Goal: Task Accomplishment & Management: Complete application form

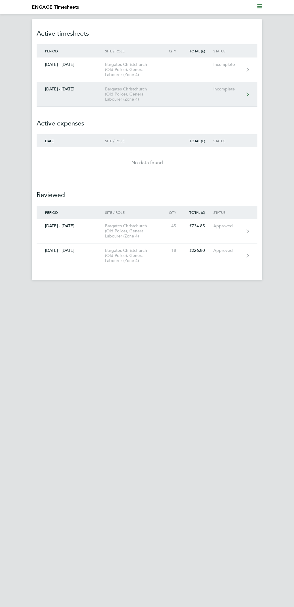
click at [221, 99] on link "18 - 24 Aug 2025 Bargates Christchurch (Old Police), General Labourer (Zone 4) …" at bounding box center [147, 94] width 221 height 25
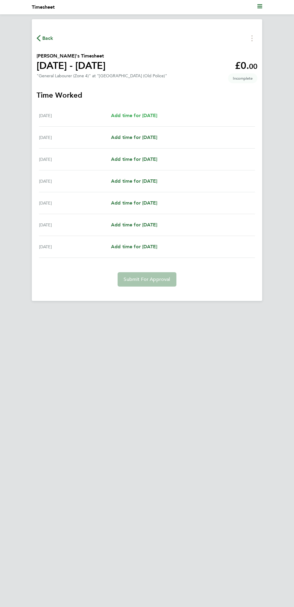
click at [149, 118] on span "Add time for Mon 18 Aug" at bounding box center [134, 116] width 46 height 6
select select "30"
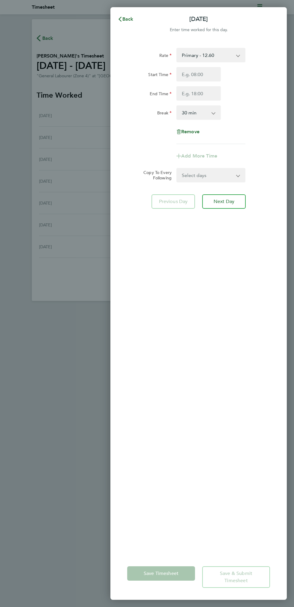
click at [221, 56] on select "Primary - 12.60 Umbrella - 16.33" at bounding box center [207, 55] width 61 height 13
select select "30"
click at [207, 74] on input "Start Time" at bounding box center [198, 74] width 44 height 14
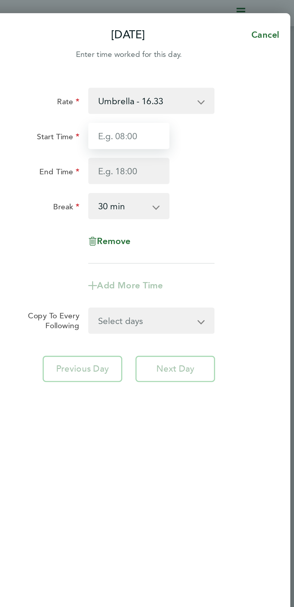
type input "07:30"
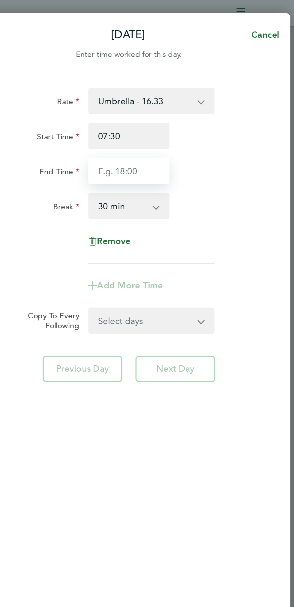
click at [200, 92] on input "End Time" at bounding box center [198, 93] width 44 height 14
type input "17:00"
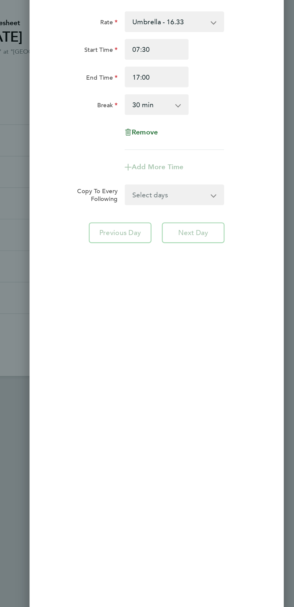
click at [230, 199] on div "Rate Umbrella - 16.33 Primary - 12.60 Start Time 07:30 End Time 17:00 Break 0 m…" at bounding box center [198, 298] width 176 height 514
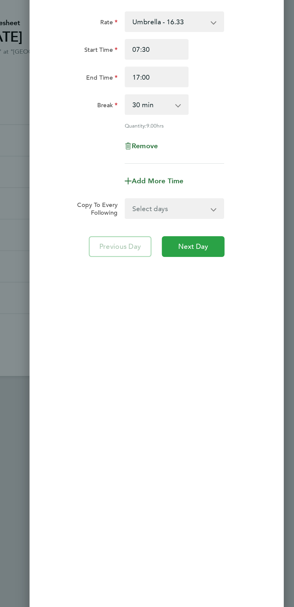
click at [232, 216] on button "Next Day" at bounding box center [223, 211] width 43 height 14
select select "30"
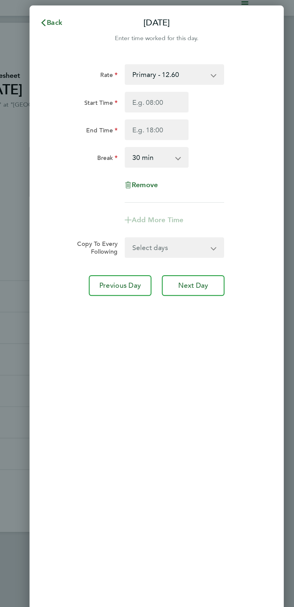
click at [229, 57] on select "Primary - 12.60 Umbrella - 16.33" at bounding box center [207, 55] width 61 height 13
select select "30"
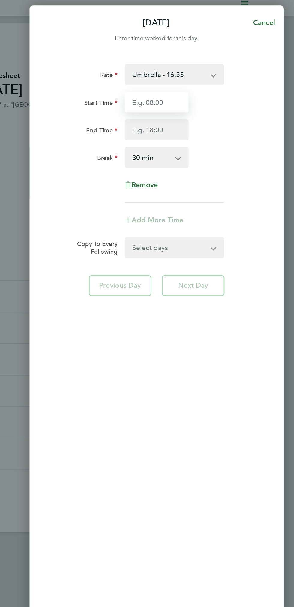
click at [200, 76] on input "Start Time" at bounding box center [198, 74] width 44 height 14
type input "07:30"
click at [204, 95] on input "End Time" at bounding box center [198, 93] width 44 height 14
type input "17:00"
click at [229, 203] on app-form-button "Next Day" at bounding box center [221, 201] width 47 height 14
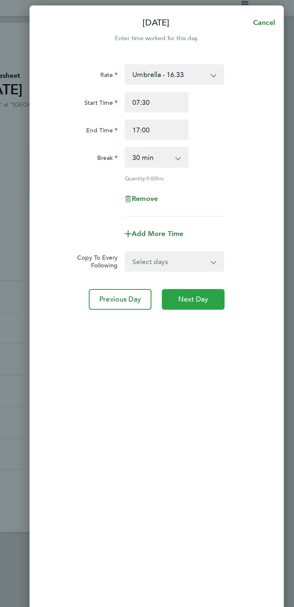
click at [227, 211] on span "Next Day" at bounding box center [223, 211] width 21 height 6
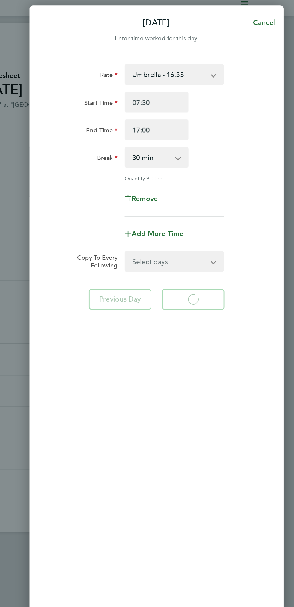
select select "30"
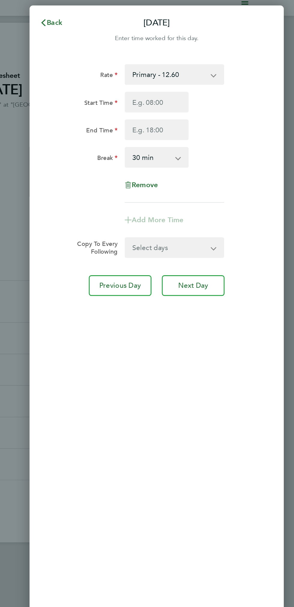
click at [210, 55] on select "Primary - 12.60 Umbrella - 16.33" at bounding box center [207, 55] width 61 height 13
select select "30"
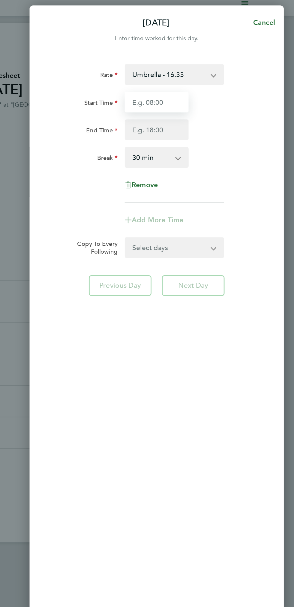
click at [198, 74] on input "Start Time" at bounding box center [198, 74] width 44 height 14
click at [196, 74] on input "Start Time" at bounding box center [198, 74] width 44 height 14
type input "07:30"
click at [199, 95] on input "End Time" at bounding box center [198, 93] width 44 height 14
type input "17:00"
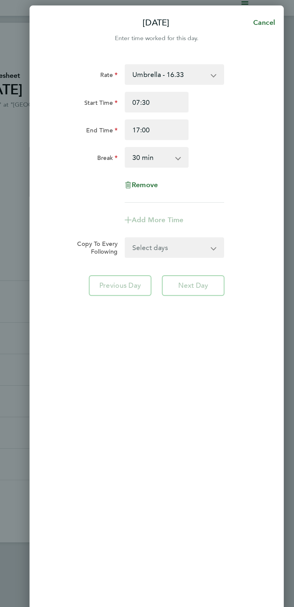
click at [229, 205] on app-form-button "Next Day" at bounding box center [221, 201] width 47 height 14
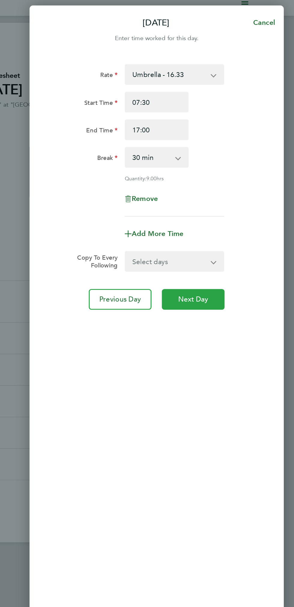
click at [227, 211] on span "Next Day" at bounding box center [223, 211] width 21 height 6
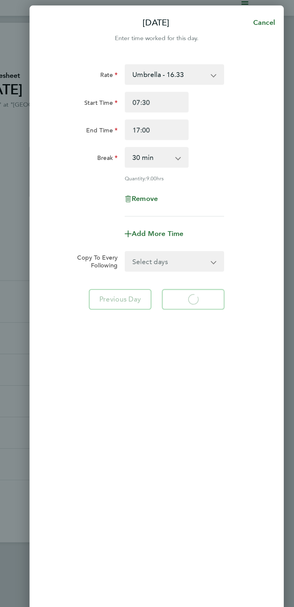
select select "30"
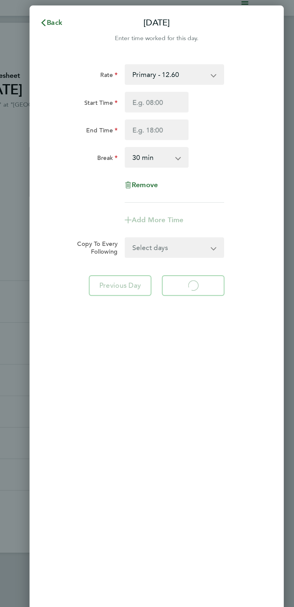
select select "30"
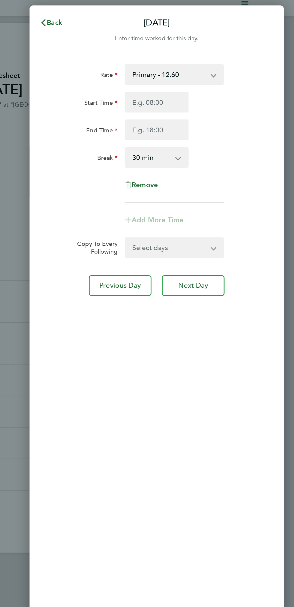
click at [214, 57] on select "Primary - 12.60 Umbrella - 16.33" at bounding box center [207, 55] width 61 height 13
select select "30"
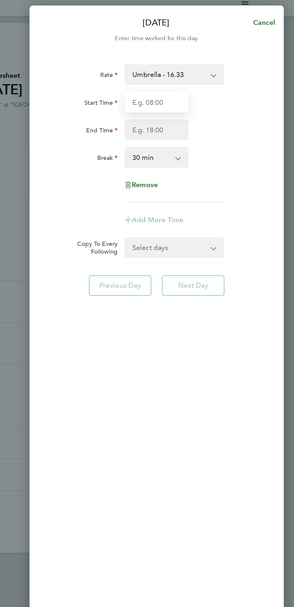
click at [196, 79] on input "Start Time" at bounding box center [198, 74] width 44 height 14
type input "07:30"
click at [195, 93] on input "End Time" at bounding box center [198, 93] width 44 height 14
type input "17:00"
click at [231, 204] on app-form-button "Next Day" at bounding box center [221, 201] width 47 height 14
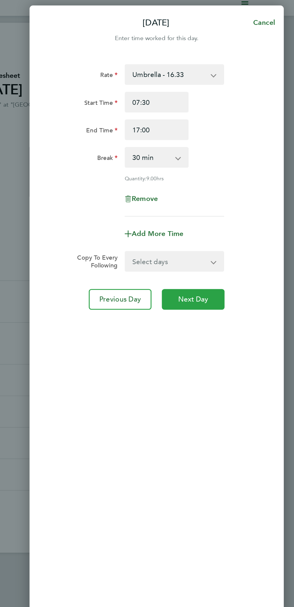
click at [230, 209] on span "Next Day" at bounding box center [223, 211] width 21 height 6
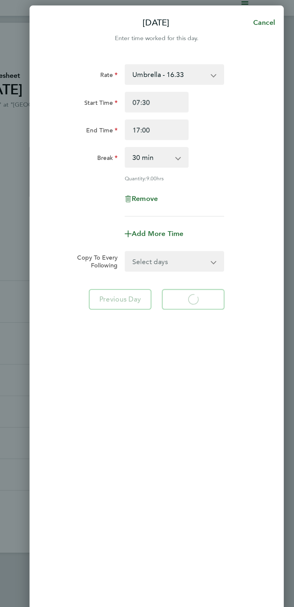
select select "30"
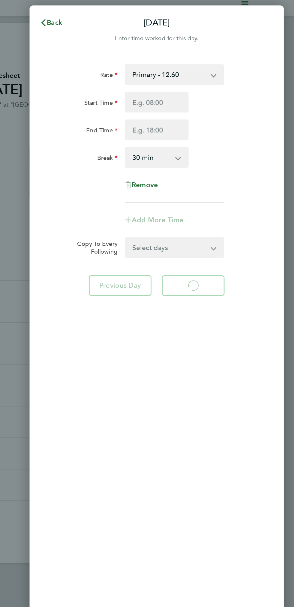
select select "30"
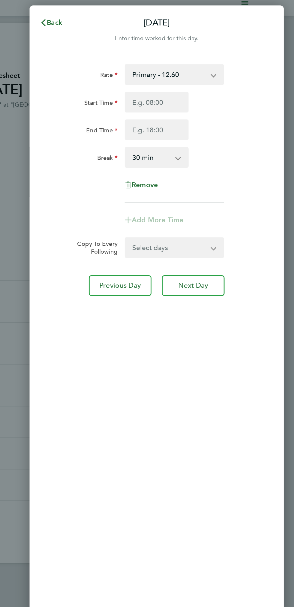
click at [205, 54] on select "Primary - 12.60 Umbrella - 16.33" at bounding box center [207, 55] width 61 height 13
select select "30"
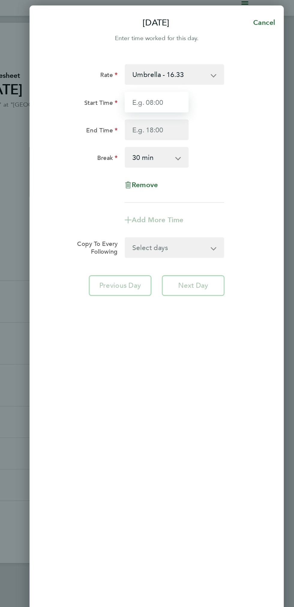
click at [197, 76] on input "Start Time" at bounding box center [198, 74] width 44 height 14
type input "07:30"
click at [196, 93] on input "End Time" at bounding box center [198, 93] width 44 height 14
type input "17:00"
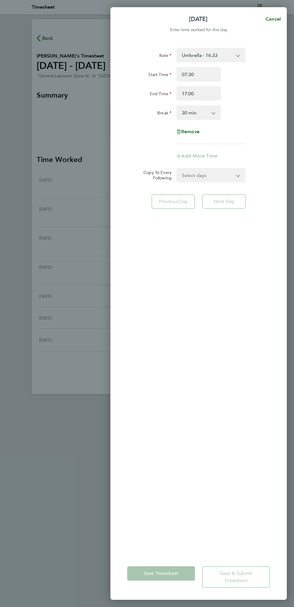
click at [229, 203] on div "Rate Umbrella - 16.33 Primary - 12.60 Start Time 07:30 End Time 17:00 Break 0 m…" at bounding box center [198, 298] width 176 height 514
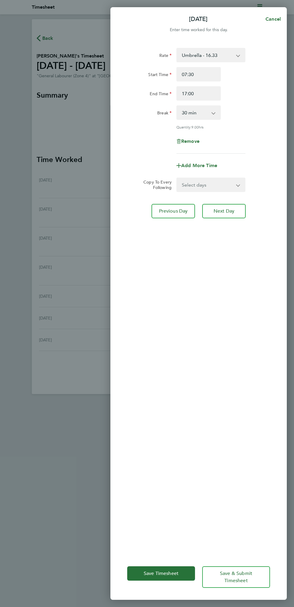
click at [71, 251] on div "Fri 22 Aug Cancel Enter time worked for this day. Rate Umbrella - 16.33 Primary…" at bounding box center [147, 303] width 294 height 607
click at [81, 261] on div "Fri 22 Aug Cancel Enter time worked for this day. Rate Umbrella - 16.33 Primary…" at bounding box center [147, 303] width 294 height 607
click at [229, 218] on button "Next Day" at bounding box center [223, 211] width 43 height 14
select select "30"
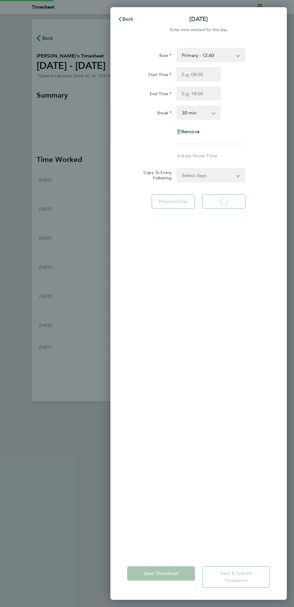
select select "30"
click at [182, 349] on div "Rate Primary - 12.60 Umbrella - 16.33 Start Time End Time Break 0 min 15 min 30…" at bounding box center [198, 298] width 176 height 514
click at [122, 20] on icon "button" at bounding box center [119, 19] width 5 height 5
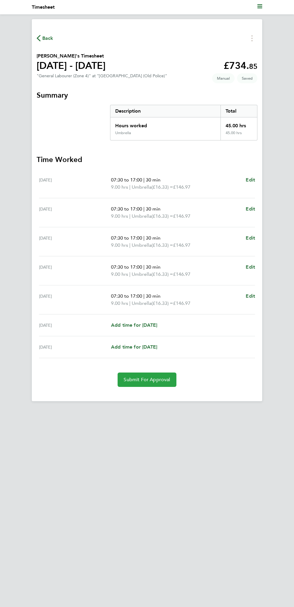
click at [143, 382] on span "Submit For Approval" at bounding box center [146, 380] width 46 height 6
